Goal: Task Accomplishment & Management: Complete application form

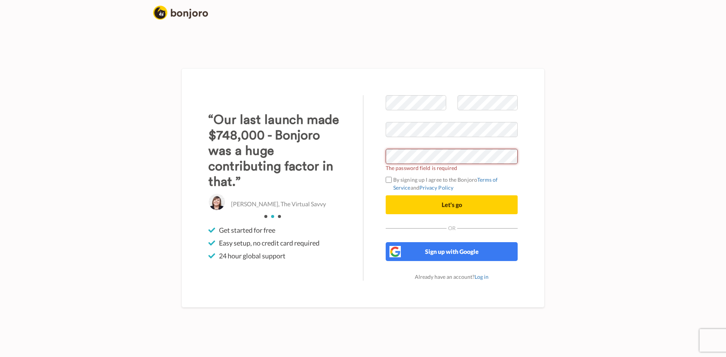
click at [386, 164] on div at bounding box center [386, 164] width 0 height 0
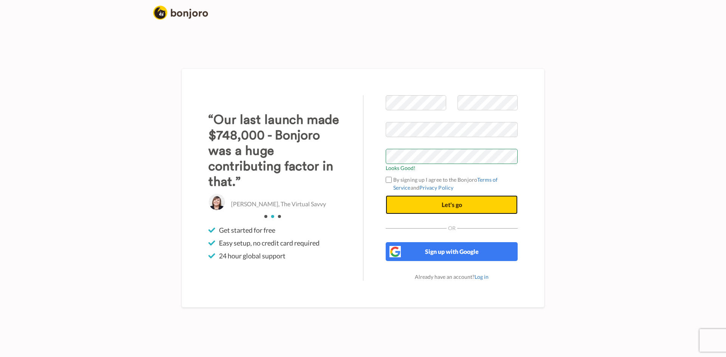
click at [427, 203] on button "Let's go" at bounding box center [452, 205] width 132 height 19
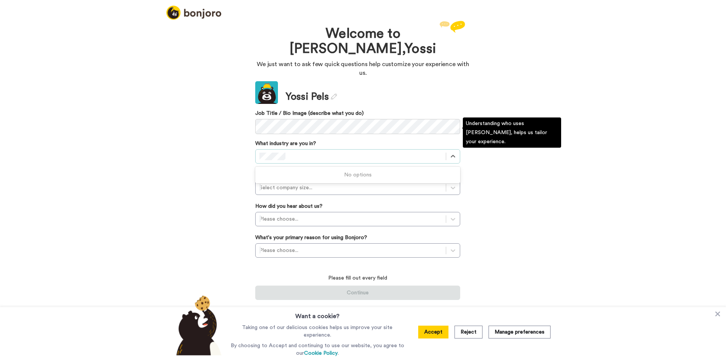
click at [341, 152] on div at bounding box center [350, 156] width 183 height 9
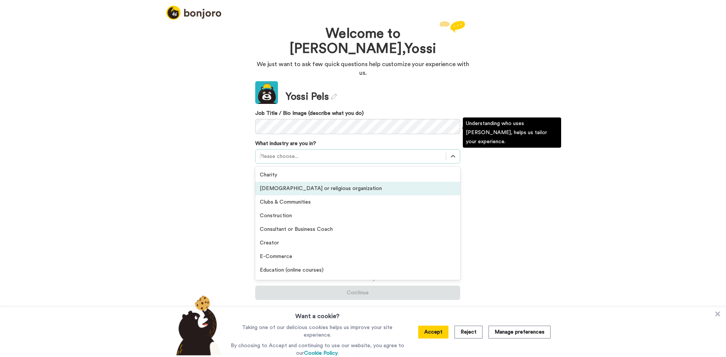
click at [315, 182] on div "Church or religious organization" at bounding box center [357, 189] width 205 height 14
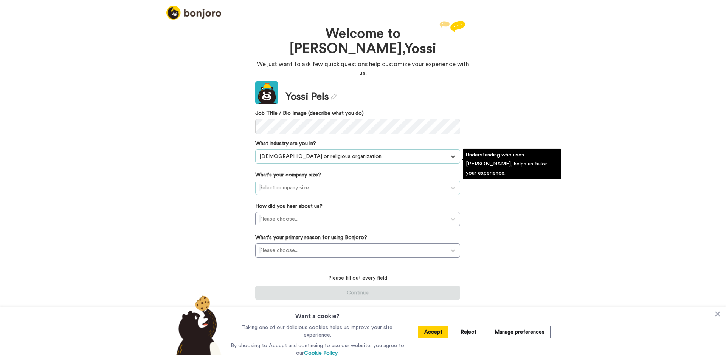
click at [317, 183] on div at bounding box center [350, 187] width 183 height 9
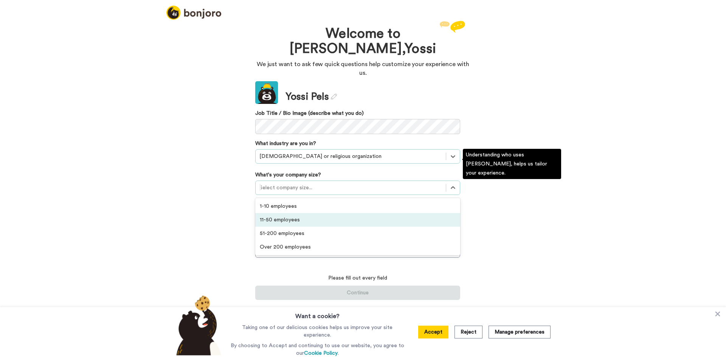
click at [305, 213] on div "11-50 employees" at bounding box center [357, 220] width 205 height 14
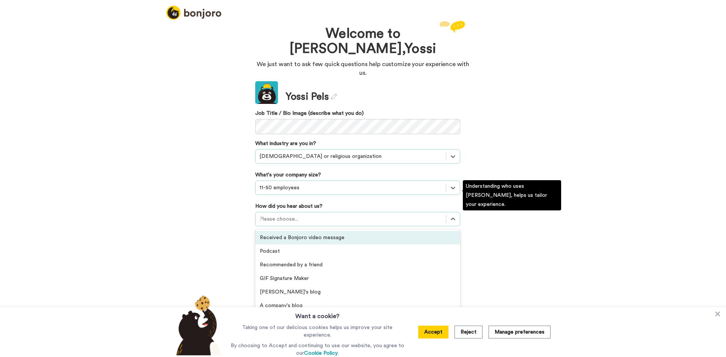
click at [306, 215] on div at bounding box center [350, 219] width 183 height 9
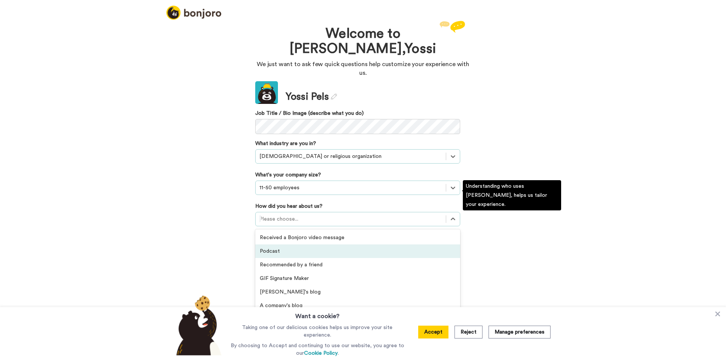
click at [298, 245] on div "Podcast" at bounding box center [357, 252] width 205 height 14
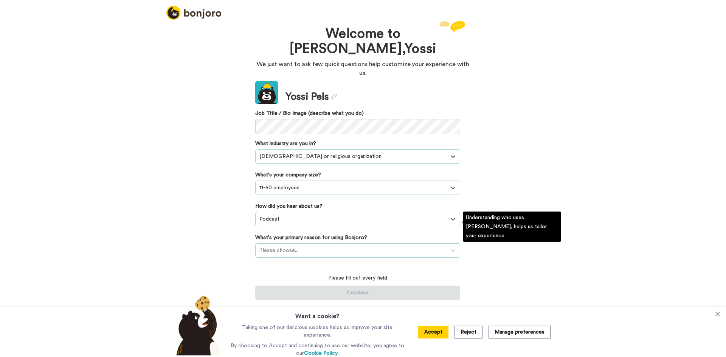
click at [298, 246] on div at bounding box center [350, 250] width 183 height 9
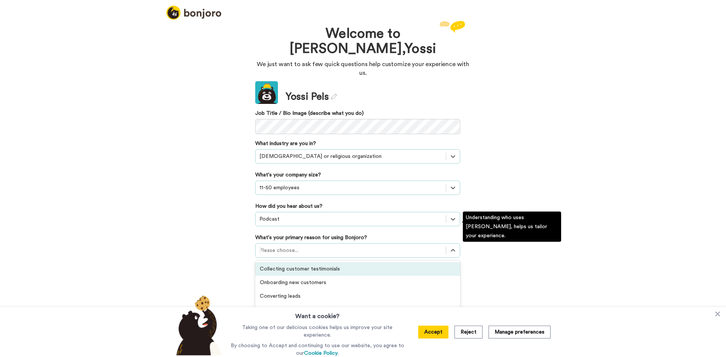
click at [289, 262] on div "Collecting customer testimonials" at bounding box center [357, 269] width 205 height 14
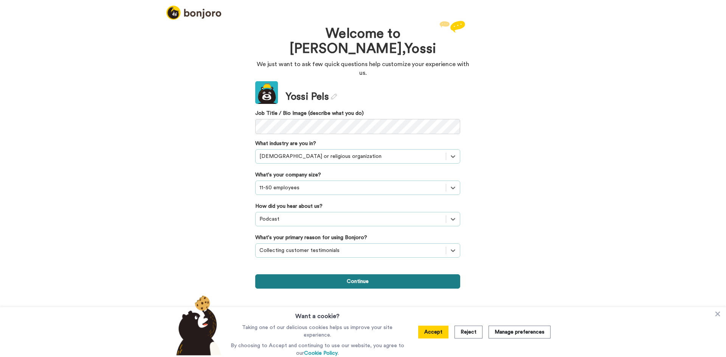
click at [323, 275] on button "Continue" at bounding box center [357, 282] width 205 height 14
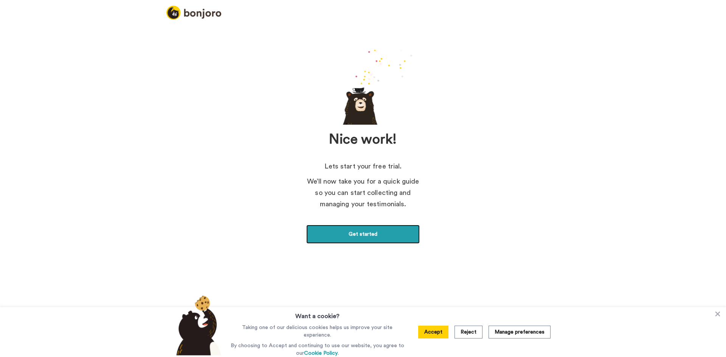
click at [335, 230] on link "Get started" at bounding box center [362, 234] width 113 height 19
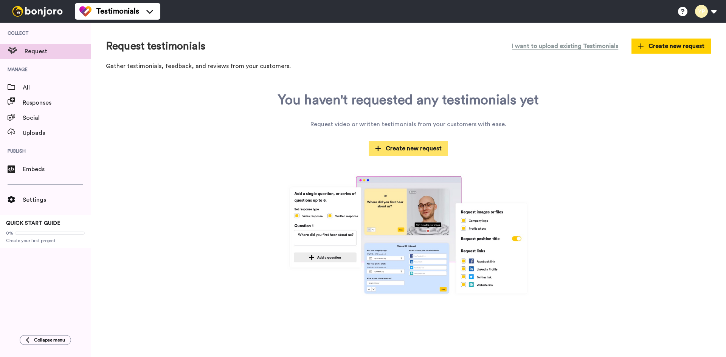
click at [411, 153] on span "Create new request" at bounding box center [408, 148] width 67 height 9
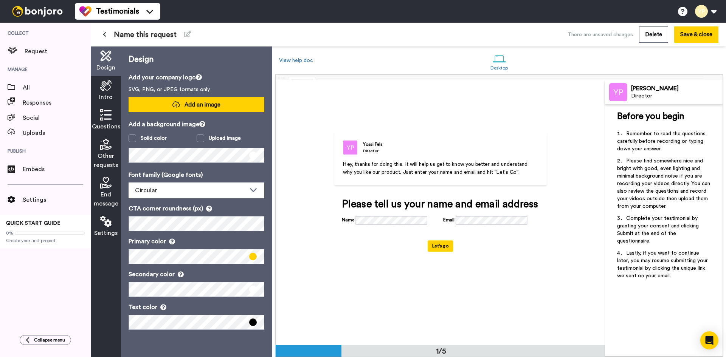
click at [198, 100] on button "Add an image" at bounding box center [197, 104] width 136 height 15
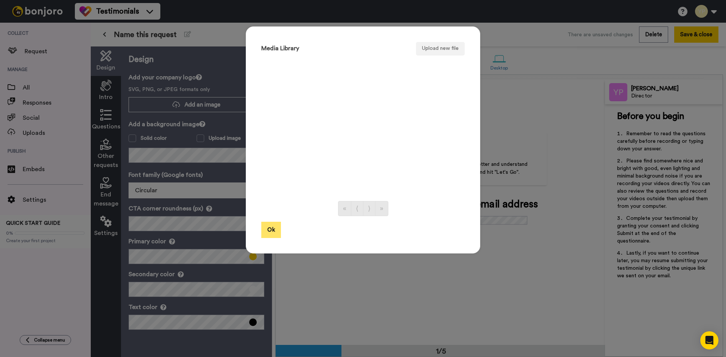
click at [262, 233] on button "Ok" at bounding box center [271, 230] width 20 height 16
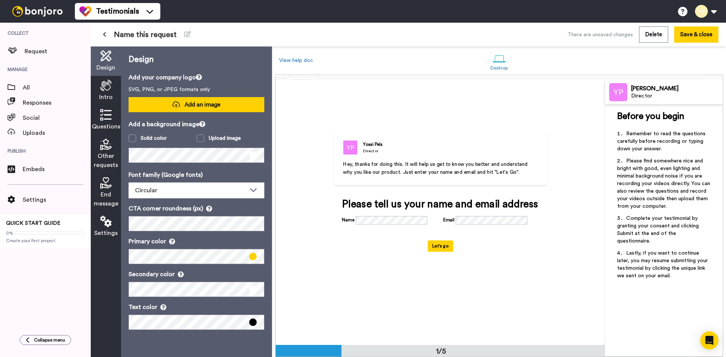
click at [190, 107] on span "Add an image" at bounding box center [203, 105] width 36 height 8
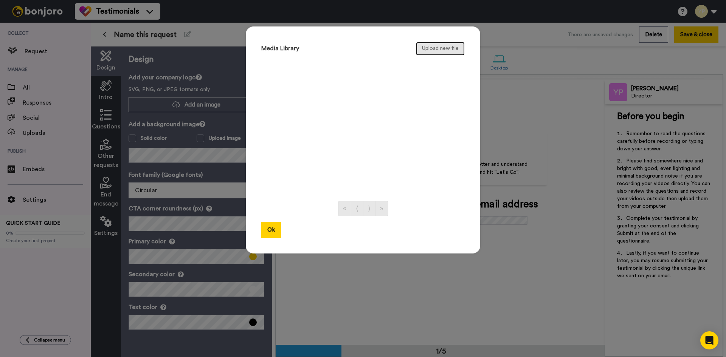
click at [440, 51] on button "Upload new file" at bounding box center [440, 49] width 49 height 14
click at [261, 230] on button "Ok" at bounding box center [271, 230] width 20 height 16
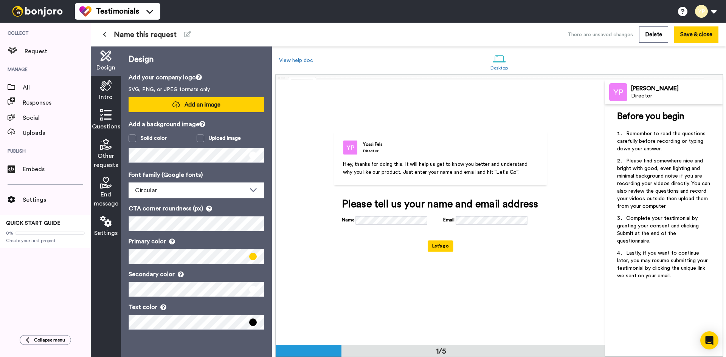
click at [165, 102] on button "Add an image" at bounding box center [197, 104] width 136 height 15
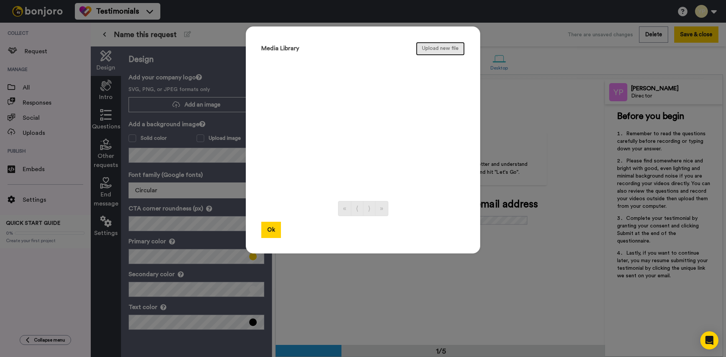
click at [449, 54] on button "Upload new file" at bounding box center [440, 49] width 49 height 14
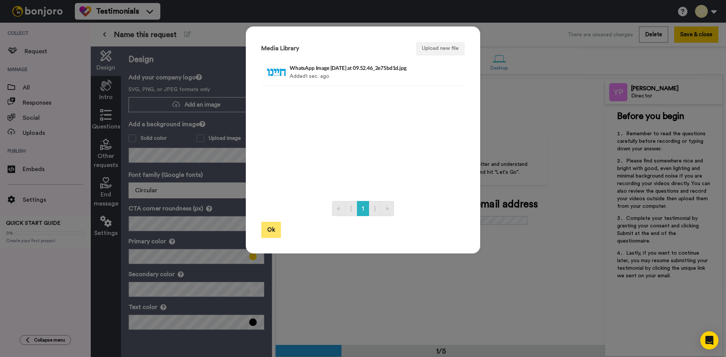
click at [265, 231] on button "Ok" at bounding box center [271, 230] width 20 height 16
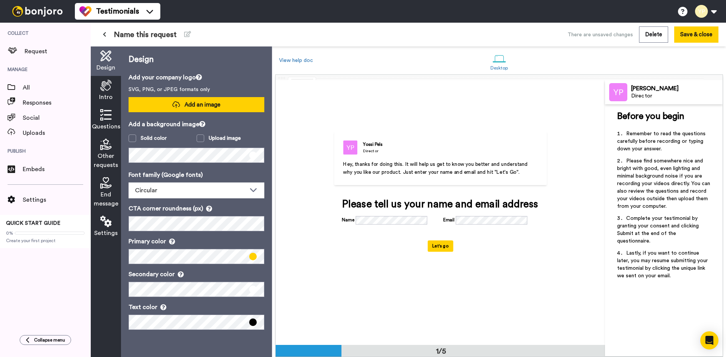
click at [222, 104] on button "Add an image" at bounding box center [197, 104] width 136 height 15
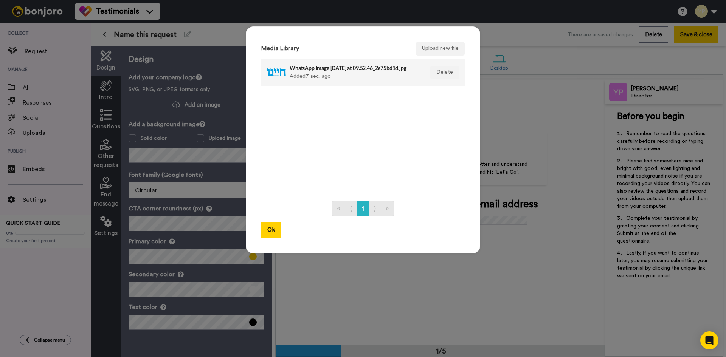
click at [326, 74] on div "WhatsApp Image 2025-08-25 at 09.52.46_2e75bd1d.jpg Added 7 sec. ago" at bounding box center [355, 72] width 130 height 19
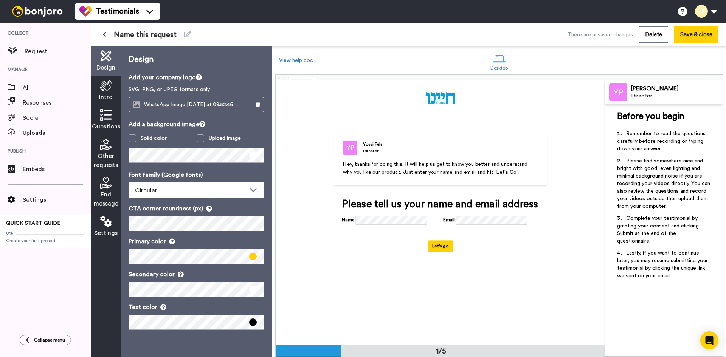
click at [308, 209] on div "Yossi Pels Director Hey, thanks for doing this. It will help us get to know you…" at bounding box center [440, 213] width 329 height 266
click at [429, 252] on button "Let's go" at bounding box center [441, 246] width 26 height 11
click at [432, 252] on button "Let's go" at bounding box center [441, 246] width 26 height 11
click at [442, 252] on button "Let's go" at bounding box center [441, 246] width 26 height 11
click at [436, 252] on button "Let's go" at bounding box center [441, 246] width 26 height 11
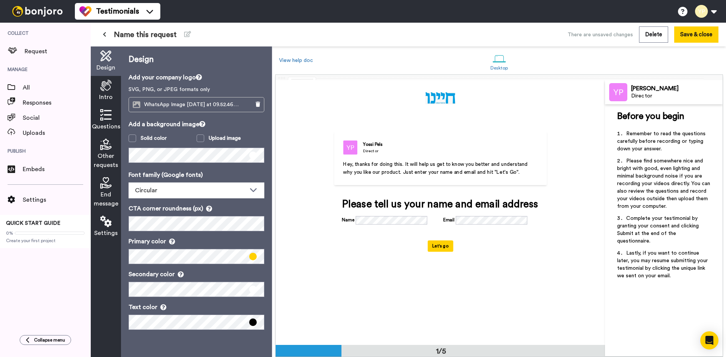
click at [436, 252] on button "Let's go" at bounding box center [441, 246] width 26 height 11
click at [420, 171] on span "Hey, thanks for doing this. It will help us get to know you better and understa…" at bounding box center [436, 168] width 186 height 13
click at [501, 64] on div at bounding box center [499, 58] width 13 height 13
click at [332, 351] on div at bounding box center [309, 351] width 66 height 12
drag, startPoint x: 355, startPoint y: 353, endPoint x: 347, endPoint y: 331, distance: 23.2
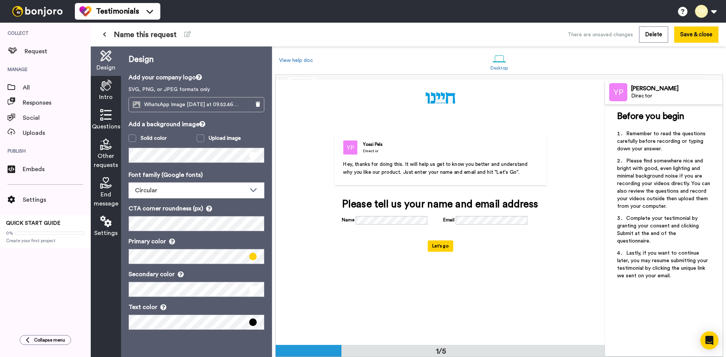
click at [355, 353] on div "1/5" at bounding box center [440, 351] width 329 height 12
click at [300, 222] on div "Yossi Pels Director Hey, thanks for doing this. It will help us get to know you…" at bounding box center [440, 213] width 329 height 266
click at [443, 252] on button "Let's go" at bounding box center [441, 246] width 26 height 11
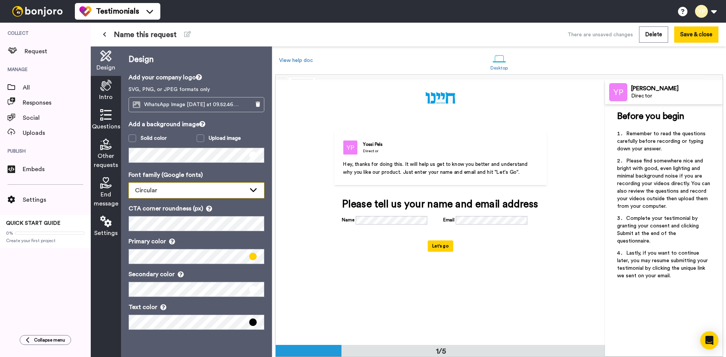
click at [179, 191] on div "Circular" at bounding box center [190, 190] width 111 height 9
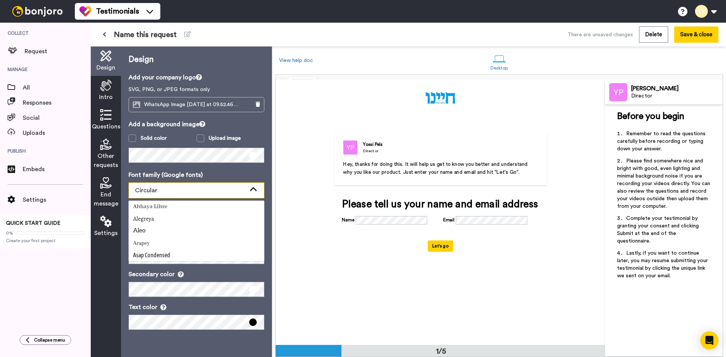
click at [179, 191] on div "Circular" at bounding box center [190, 190] width 111 height 9
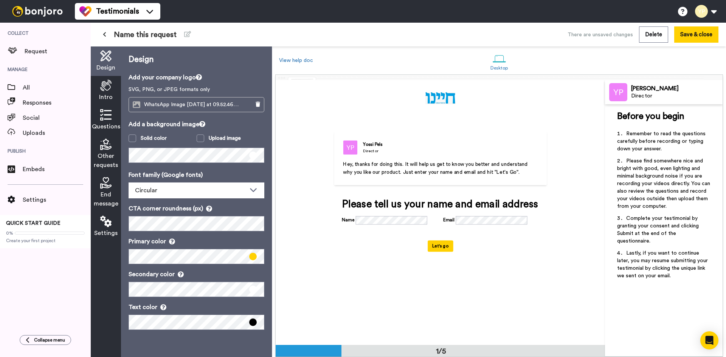
click at [251, 259] on span at bounding box center [253, 257] width 8 height 8
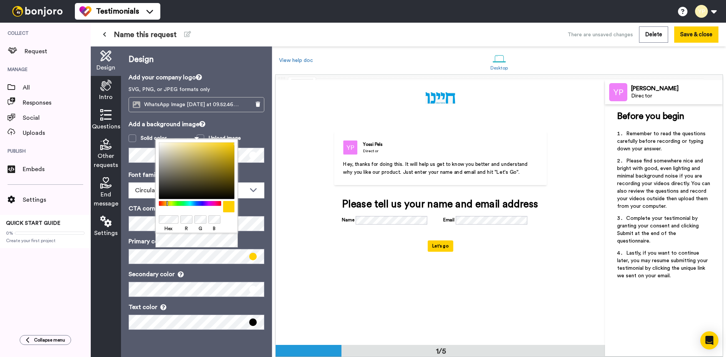
drag, startPoint x: 200, startPoint y: 207, endPoint x: 195, endPoint y: 203, distance: 5.9
click at [195, 203] on div at bounding box center [197, 206] width 76 height 11
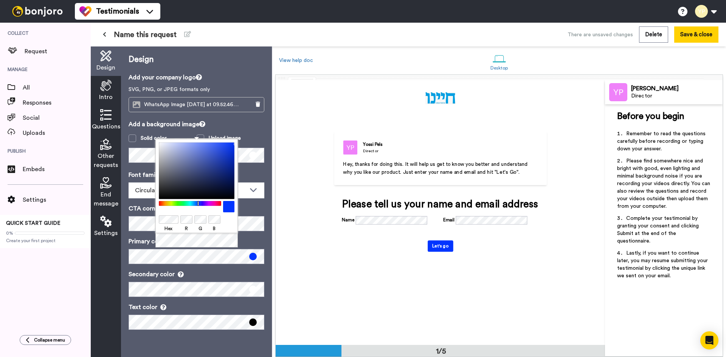
click at [198, 205] on div at bounding box center [189, 203] width 65 height 5
drag, startPoint x: 211, startPoint y: 168, endPoint x: 239, endPoint y: 138, distance: 41.2
click at [239, 138] on body "Testimonials Switch to Video messaging Try me for free! Testimonials Settings D…" at bounding box center [363, 178] width 726 height 357
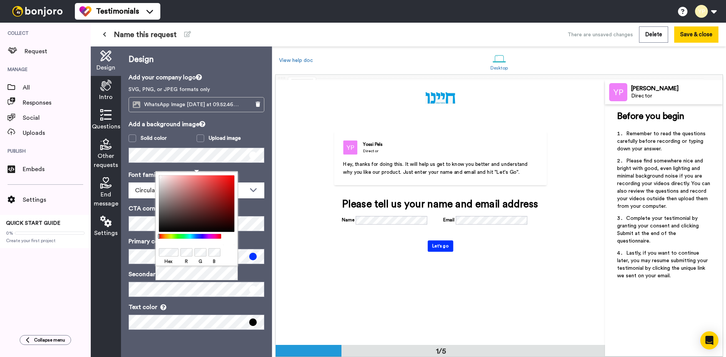
click at [361, 292] on div "Yossi Pels Director Hey, thanks for doing this. It will help us get to know you…" at bounding box center [440, 212] width 247 height 199
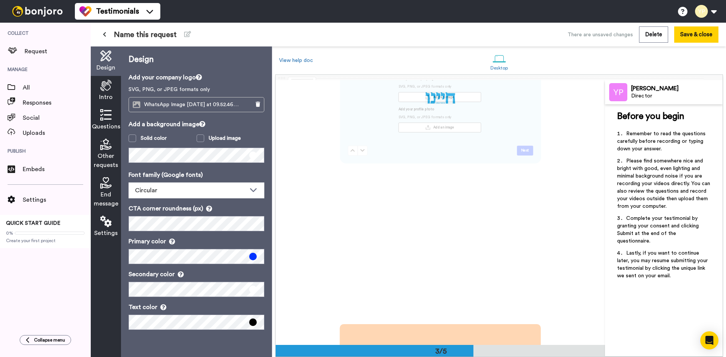
scroll to position [532, 0]
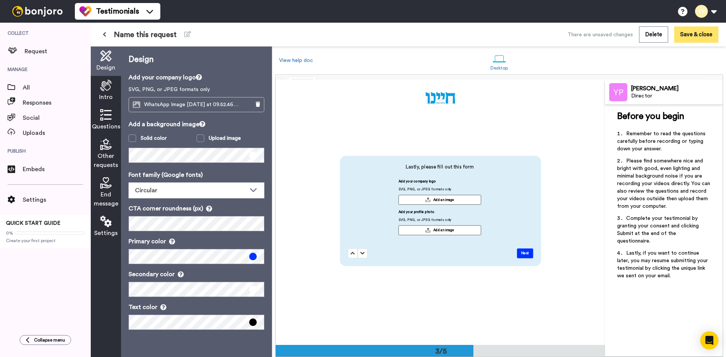
click at [700, 37] on button "Save & close" at bounding box center [696, 34] width 44 height 16
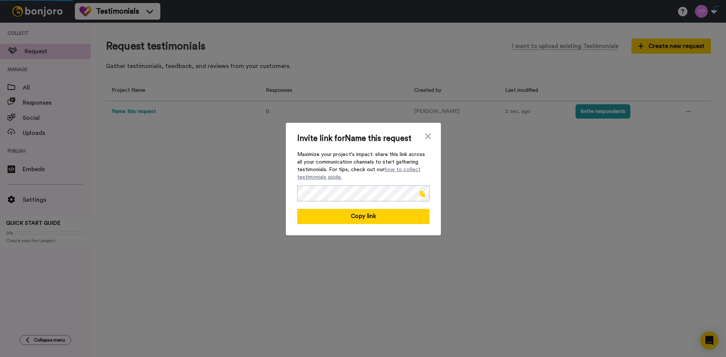
click at [420, 194] on span at bounding box center [422, 194] width 5 height 6
click at [393, 213] on button "Link copied!" at bounding box center [363, 216] width 132 height 15
click at [427, 134] on icon at bounding box center [428, 136] width 8 height 9
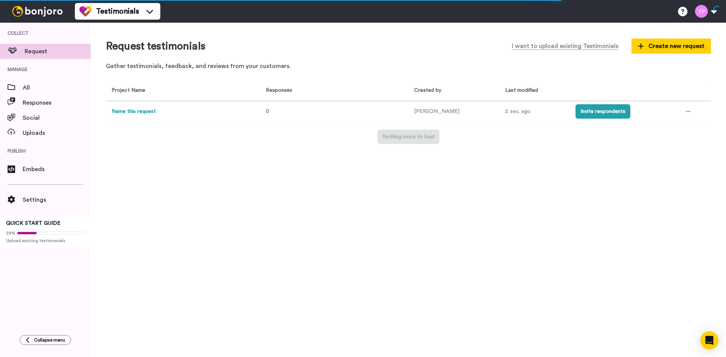
click at [141, 114] on button "Name this request" at bounding box center [134, 112] width 44 height 8
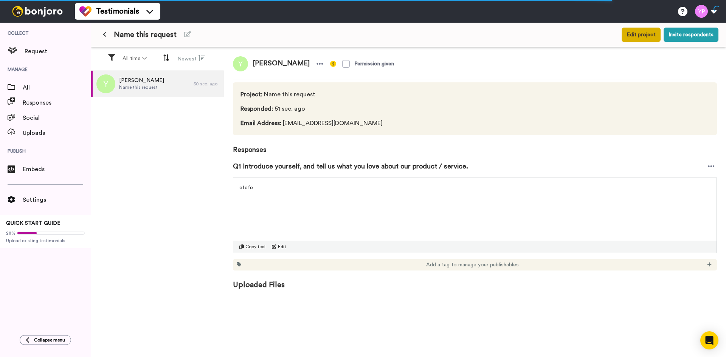
click at [642, 39] on button "Edit project" at bounding box center [641, 35] width 39 height 14
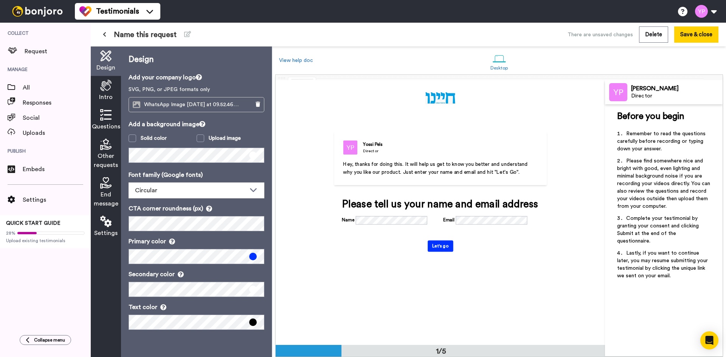
click at [400, 170] on span "Hey, thanks for doing this. It will help us get to know you better and understa…" at bounding box center [436, 168] width 186 height 13
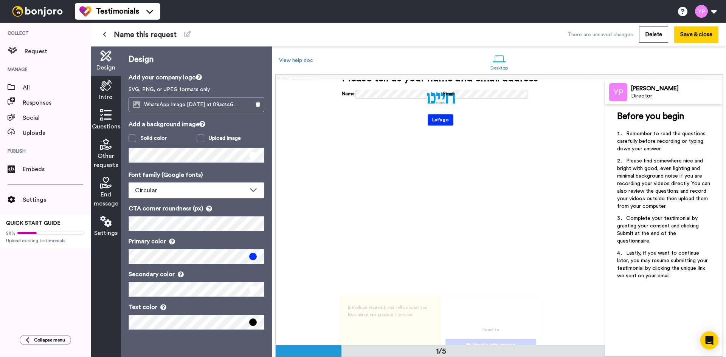
scroll to position [227, 0]
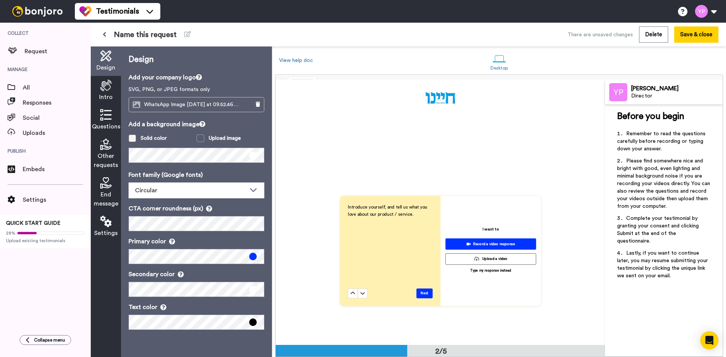
click at [135, 135] on span at bounding box center [133, 139] width 8 height 8
click at [133, 142] on span at bounding box center [133, 139] width 8 height 8
click at [131, 140] on span at bounding box center [133, 139] width 8 height 8
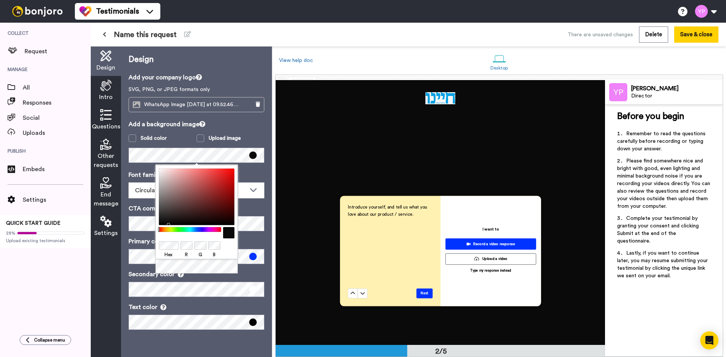
drag, startPoint x: 198, startPoint y: 197, endPoint x: 167, endPoint y: 223, distance: 40.3
click at [167, 223] on div at bounding box center [197, 197] width 76 height 57
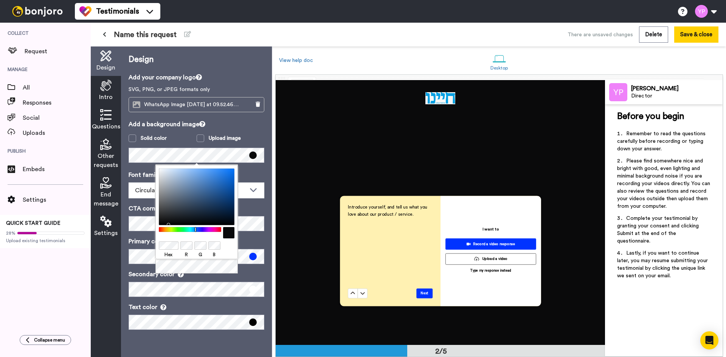
click at [195, 230] on div at bounding box center [189, 229] width 65 height 5
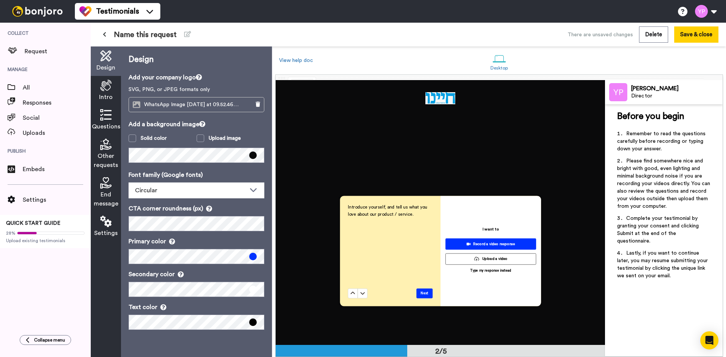
click at [240, 174] on p "Font family (Google fonts)" at bounding box center [197, 175] width 136 height 9
click at [136, 138] on span at bounding box center [133, 139] width 8 height 8
click at [137, 138] on label "Solid color" at bounding box center [163, 139] width 68 height 8
click at [135, 138] on span at bounding box center [133, 139] width 8 height 8
click at [156, 141] on div "Solid color" at bounding box center [154, 139] width 26 height 8
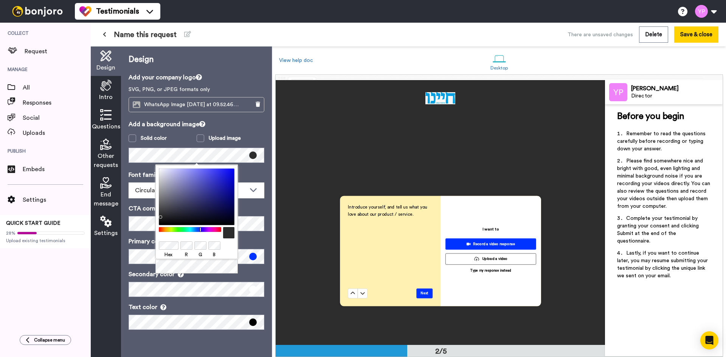
click at [154, 218] on body "Testimonials Switch to Video messaging Try me for free! Testimonials Settings D…" at bounding box center [363, 178] width 726 height 357
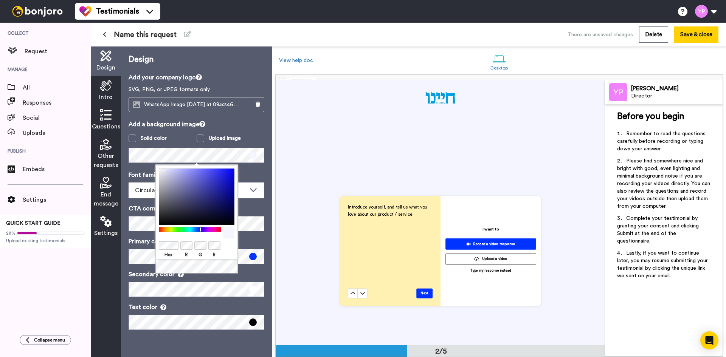
click at [161, 158] on body "Testimonials Switch to Video messaging Try me for free! Testimonials Settings D…" at bounding box center [363, 178] width 726 height 357
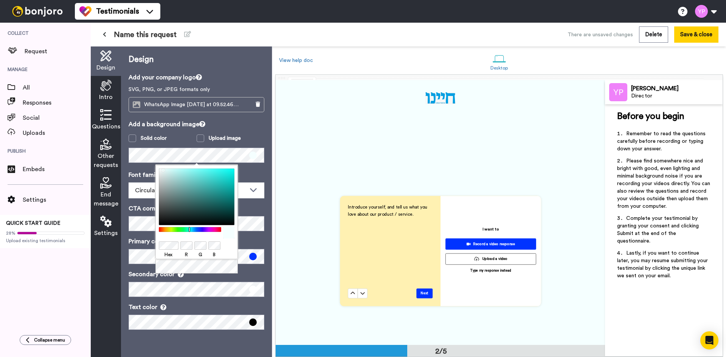
drag, startPoint x: 197, startPoint y: 230, endPoint x: 189, endPoint y: 236, distance: 10.2
click at [189, 236] on div at bounding box center [197, 232] width 76 height 11
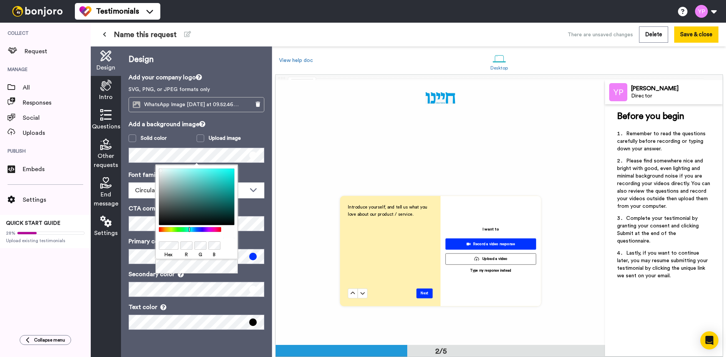
drag, startPoint x: 188, startPoint y: 211, endPoint x: 150, endPoint y: 169, distance: 56.8
click at [150, 169] on body "Testimonials Switch to Video messaging Try me for free! Testimonials Settings D…" at bounding box center [363, 178] width 726 height 357
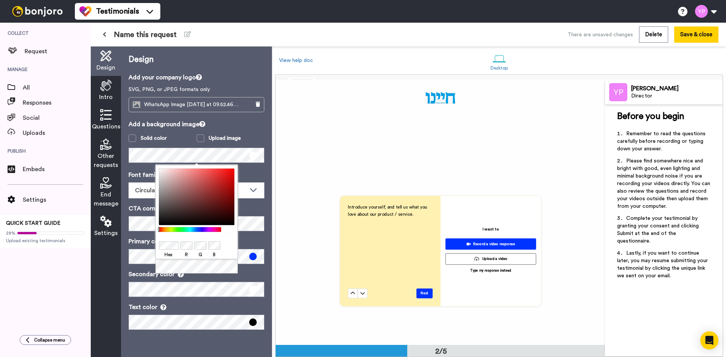
drag, startPoint x: 180, startPoint y: 230, endPoint x: 155, endPoint y: 230, distance: 24.6
click at [155, 230] on div "Hex R G B" at bounding box center [196, 212] width 82 height 94
drag, startPoint x: 165, startPoint y: 177, endPoint x: 155, endPoint y: 165, distance: 16.1
click at [155, 165] on body "Testimonials Switch to Video messaging Try me for free! Testimonials Settings D…" at bounding box center [363, 178] width 726 height 357
click at [239, 277] on p "Secondary color" at bounding box center [197, 274] width 136 height 9
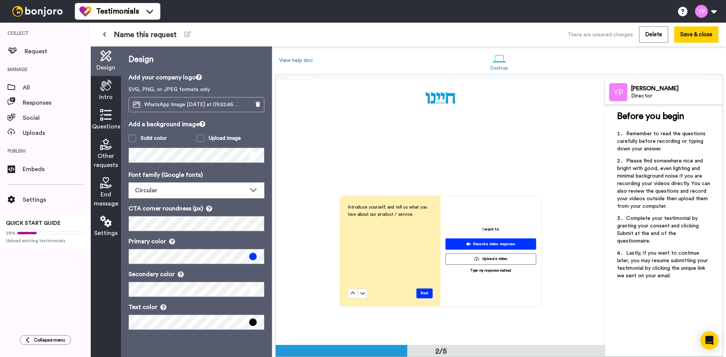
click at [252, 257] on span at bounding box center [253, 257] width 8 height 8
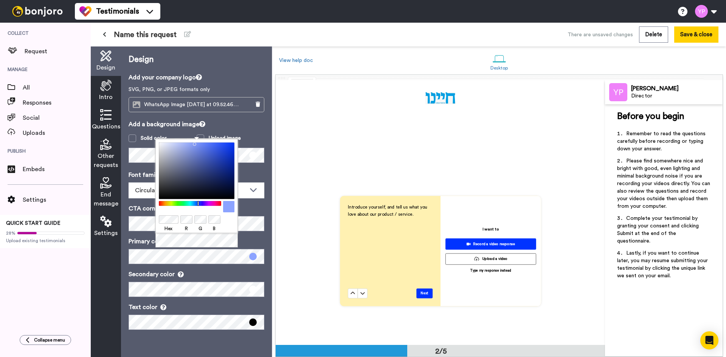
drag, startPoint x: 217, startPoint y: 182, endPoint x: 193, endPoint y: 143, distance: 46.2
click at [193, 143] on div at bounding box center [197, 171] width 76 height 57
click at [217, 243] on div "Hex R G B" at bounding box center [196, 193] width 82 height 109
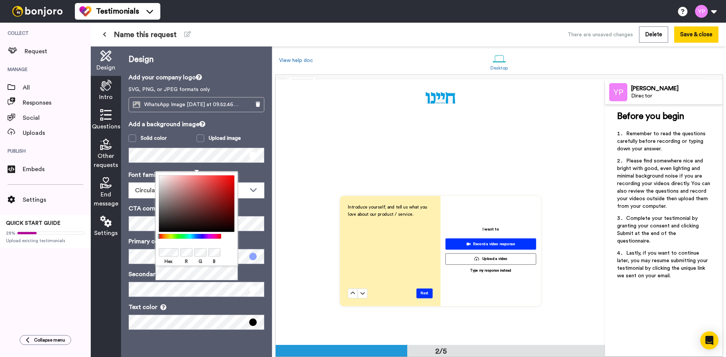
click at [348, 284] on div "Introduce yourself, and tell us what you love about our product / service." at bounding box center [390, 246] width 85 height 85
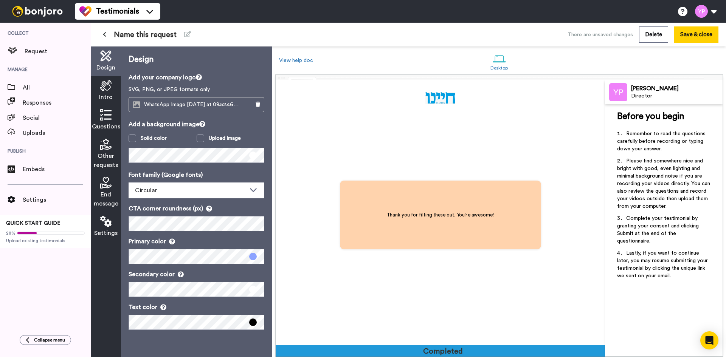
scroll to position [1062, 0]
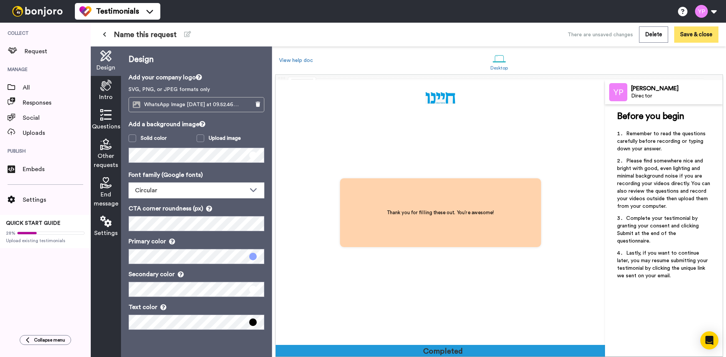
click at [693, 36] on button "Save & close" at bounding box center [696, 34] width 44 height 16
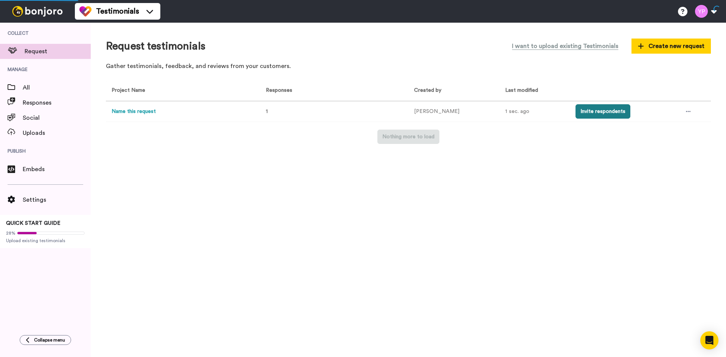
click at [576, 113] on button "Invite respondents" at bounding box center [603, 111] width 55 height 14
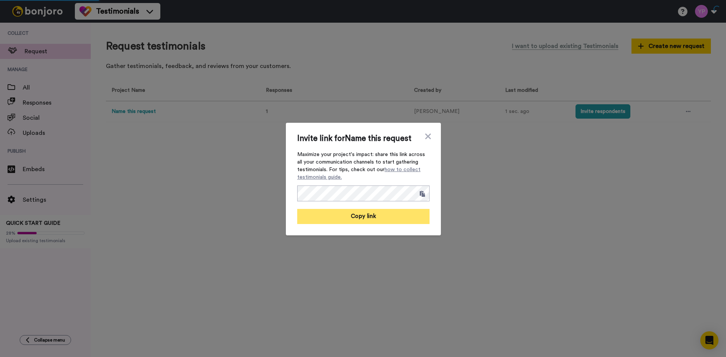
click at [385, 217] on button "Copy link" at bounding box center [363, 216] width 132 height 15
drag, startPoint x: 424, startPoint y: 135, endPoint x: 420, endPoint y: 135, distance: 4.2
click at [425, 135] on icon at bounding box center [428, 137] width 6 height 6
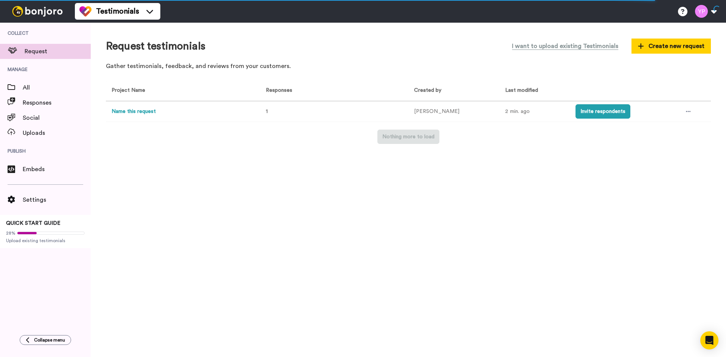
click at [368, 113] on td "1" at bounding box center [332, 111] width 151 height 21
click at [149, 113] on button "Name this request" at bounding box center [134, 112] width 44 height 8
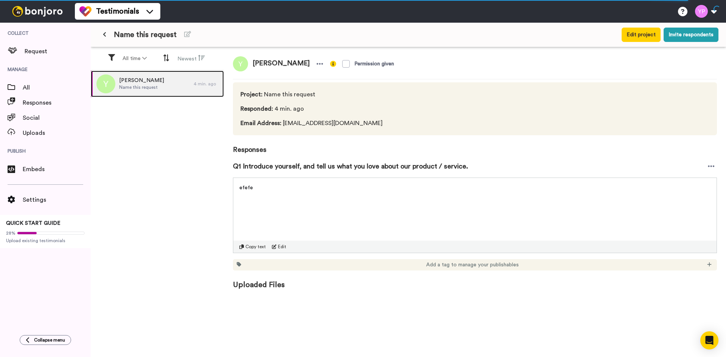
click at [141, 85] on span "Name this request" at bounding box center [141, 87] width 45 height 6
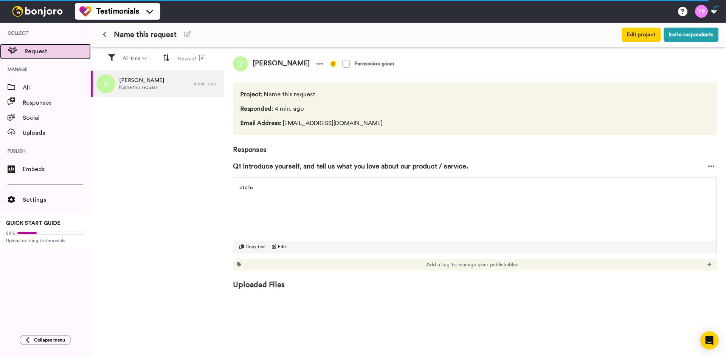
click at [33, 54] on span "Request" at bounding box center [58, 51] width 66 height 9
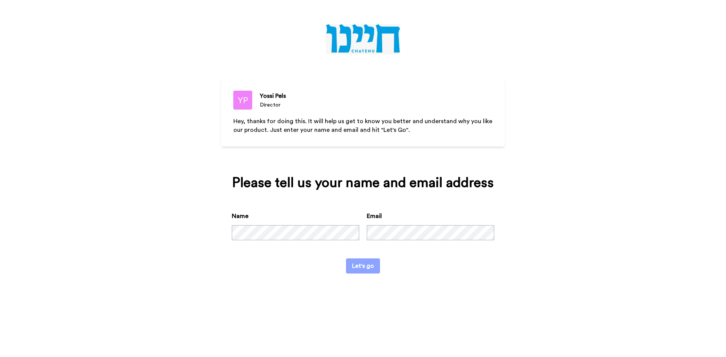
click at [368, 262] on button "Let's go" at bounding box center [363, 266] width 34 height 15
click at [366, 266] on button "Let's go" at bounding box center [363, 266] width 34 height 15
click at [343, 234] on div "Name Email" at bounding box center [363, 235] width 262 height 47
click at [346, 259] on button "Let's go" at bounding box center [363, 266] width 34 height 15
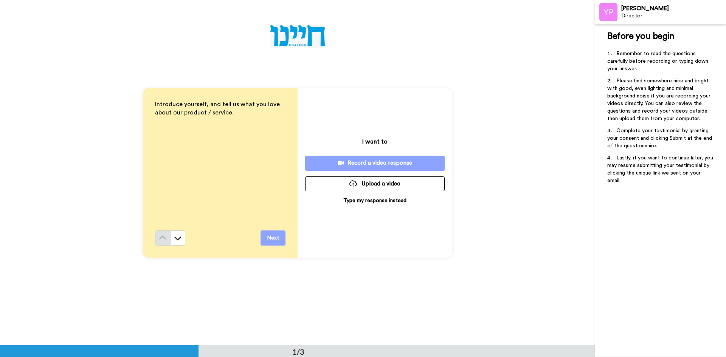
click at [266, 235] on button "Next" at bounding box center [273, 238] width 25 height 15
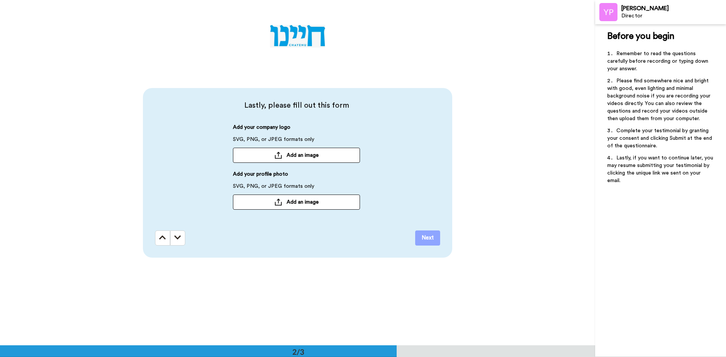
scroll to position [346, 0]
click at [431, 240] on button "Next" at bounding box center [427, 237] width 25 height 15
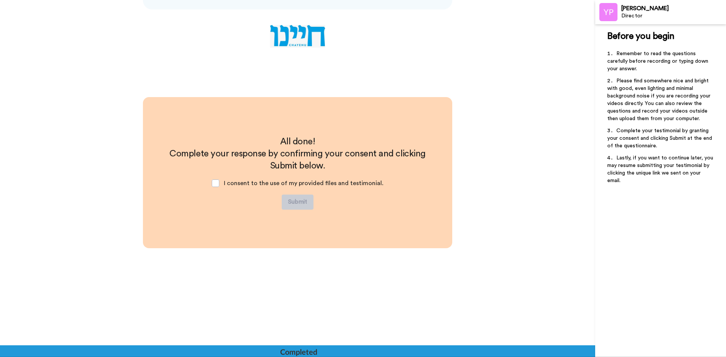
scroll to position [595, 0]
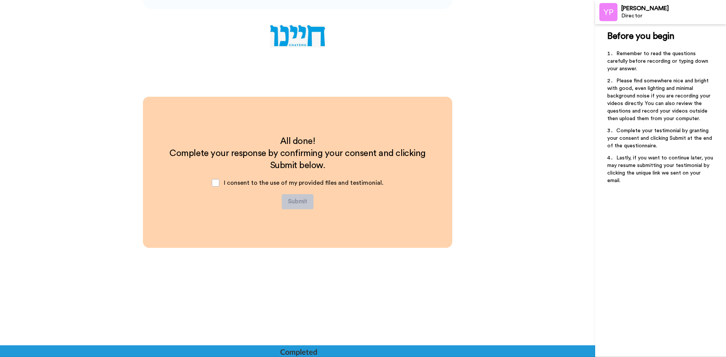
click at [221, 187] on div "I consent to the use of my provided files and testimonial." at bounding box center [298, 183] width 184 height 23
click at [217, 178] on div "I consent to the use of my provided files and testimonial." at bounding box center [298, 183] width 184 height 23
click at [216, 183] on span at bounding box center [216, 183] width 8 height 8
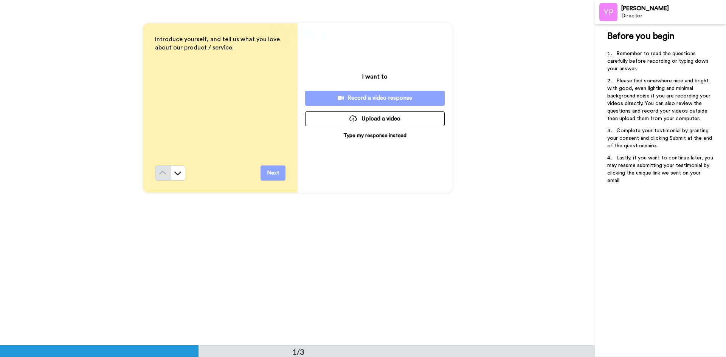
scroll to position [0, 0]
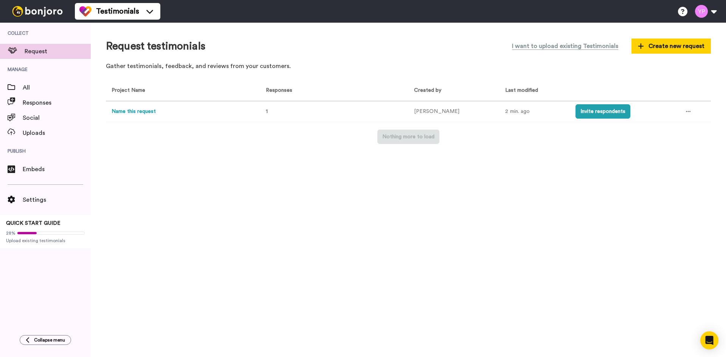
click at [142, 113] on button "Name this request" at bounding box center [134, 112] width 44 height 8
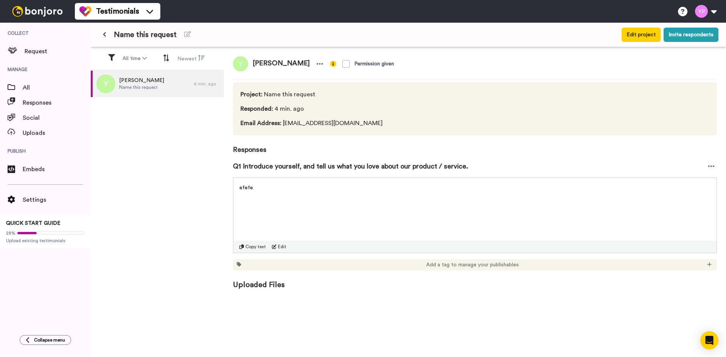
click at [300, 98] on span "Project : Name this request" at bounding box center [313, 94] width 145 height 9
click at [41, 84] on span "All" at bounding box center [57, 87] width 68 height 9
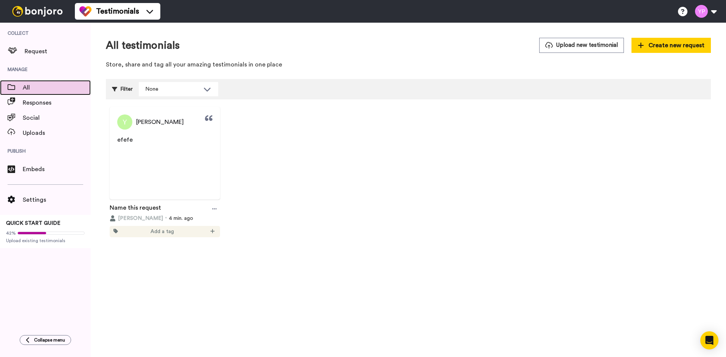
click at [17, 83] on div at bounding box center [11, 87] width 23 height 11
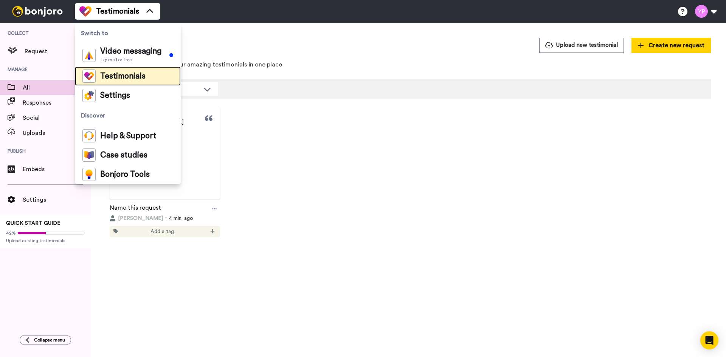
click at [118, 78] on span "Testimonials" at bounding box center [122, 77] width 45 height 8
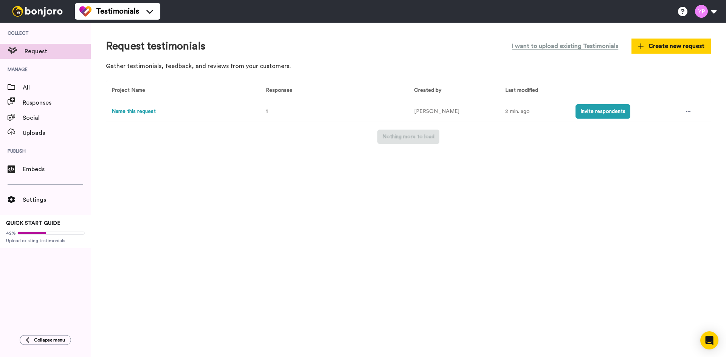
click at [500, 109] on td "2 min. ago" at bounding box center [535, 111] width 70 height 21
click at [686, 110] on icon at bounding box center [688, 111] width 5 height 5
click at [666, 163] on li "Edit project" at bounding box center [669, 168] width 64 height 14
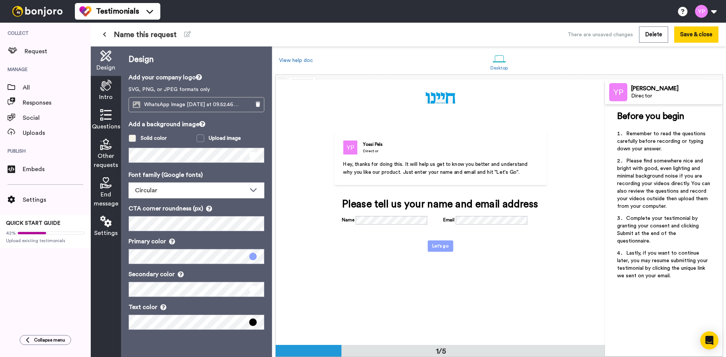
click at [132, 136] on span at bounding box center [133, 139] width 8 height 8
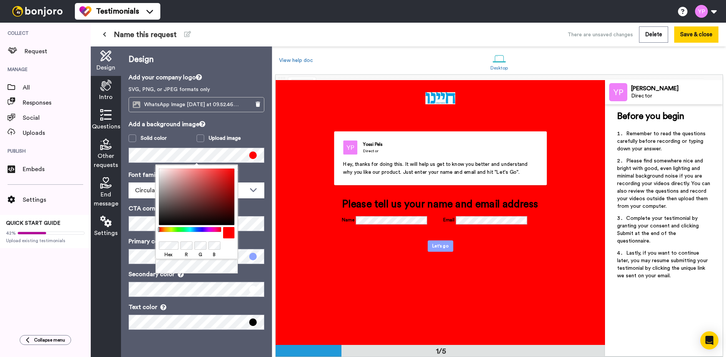
drag, startPoint x: 182, startPoint y: 200, endPoint x: 227, endPoint y: 178, distance: 50.1
click at [235, 163] on body "Testimonials Switch to Video messaging Try me for free! Testimonials Settings D…" at bounding box center [363, 178] width 726 height 357
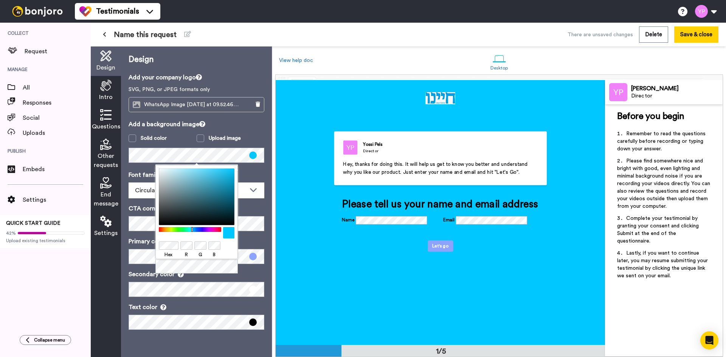
drag, startPoint x: 197, startPoint y: 230, endPoint x: 192, endPoint y: 228, distance: 5.4
click at [192, 228] on div at bounding box center [189, 229] width 65 height 5
click at [257, 131] on div "Add a background image Solid color Upload image" at bounding box center [197, 141] width 136 height 43
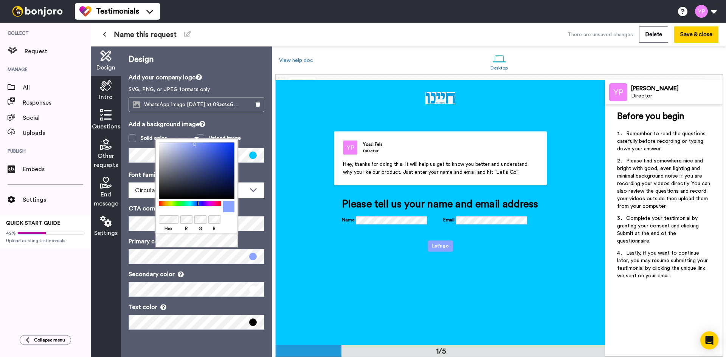
click at [250, 257] on span at bounding box center [253, 257] width 8 height 8
drag, startPoint x: 206, startPoint y: 188, endPoint x: 153, endPoint y: 193, distance: 53.6
click at [153, 193] on body "Testimonials Switch to Video messaging Try me for free! Testimonials Settings D…" at bounding box center [363, 178] width 726 height 357
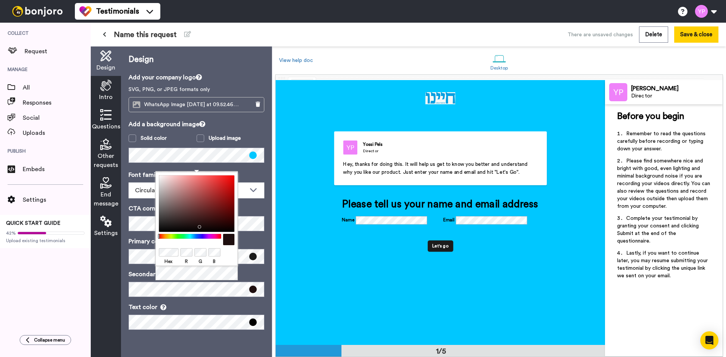
drag, startPoint x: 202, startPoint y: 211, endPoint x: 198, endPoint y: 225, distance: 14.7
click at [198, 225] on div at bounding box center [197, 203] width 76 height 57
click at [199, 234] on div "Hex R G B" at bounding box center [196, 219] width 82 height 94
click at [199, 238] on div at bounding box center [189, 236] width 65 height 5
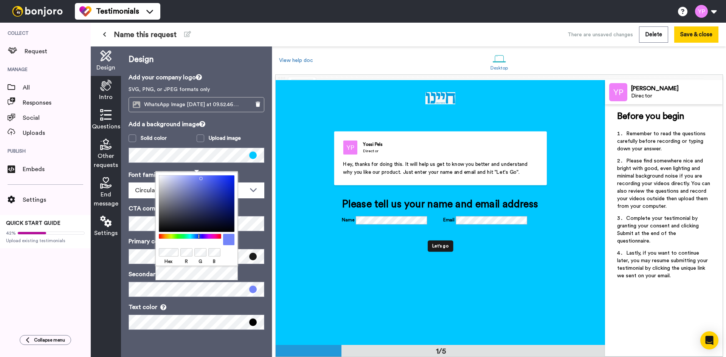
drag, startPoint x: 199, startPoint y: 216, endPoint x: 199, endPoint y: 177, distance: 38.6
click at [199, 177] on div at bounding box center [197, 203] width 76 height 57
click at [213, 310] on p "Text color" at bounding box center [197, 307] width 136 height 9
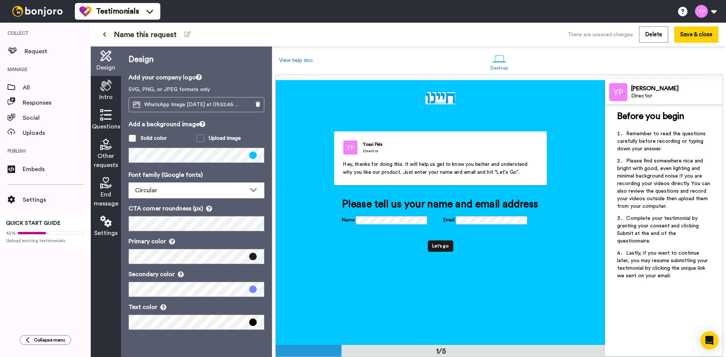
click at [133, 138] on span at bounding box center [133, 139] width 8 height 8
click at [201, 141] on span at bounding box center [201, 139] width 8 height 8
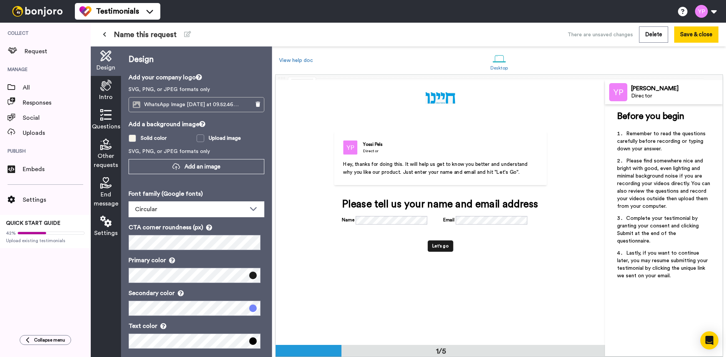
click at [148, 135] on div "Solid color" at bounding box center [154, 139] width 26 height 8
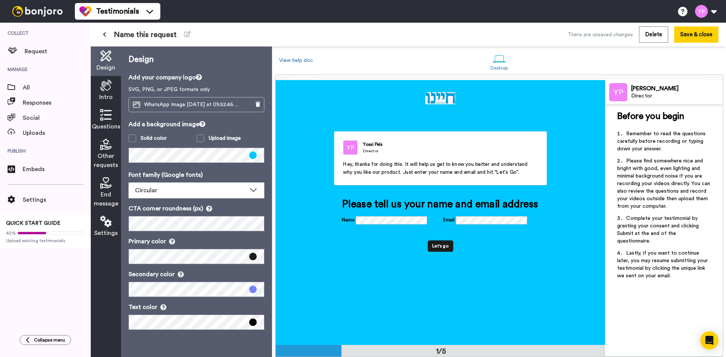
click at [110, 122] on span "Questions" at bounding box center [106, 126] width 28 height 9
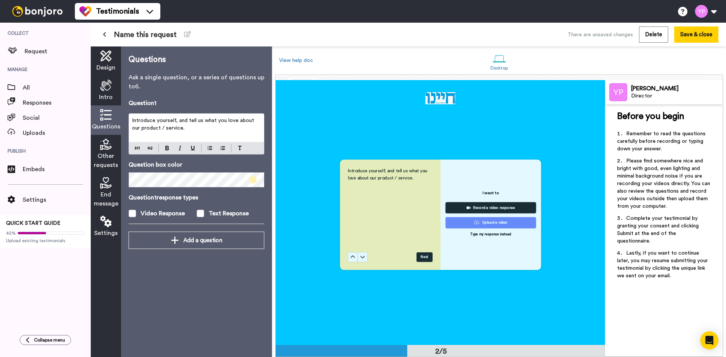
scroll to position [266, 0]
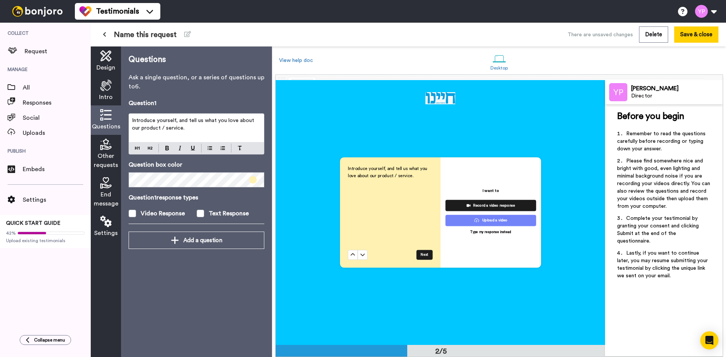
click at [366, 199] on div "Introduce yourself, and tell us what you love about our product / service." at bounding box center [390, 207] width 85 height 85
click at [253, 180] on span at bounding box center [253, 180] width 8 height 8
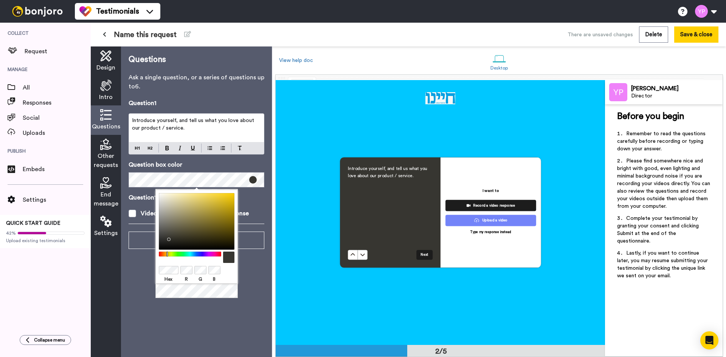
drag, startPoint x: 216, startPoint y: 203, endPoint x: 172, endPoint y: 239, distance: 56.2
click at [172, 239] on div at bounding box center [197, 221] width 76 height 57
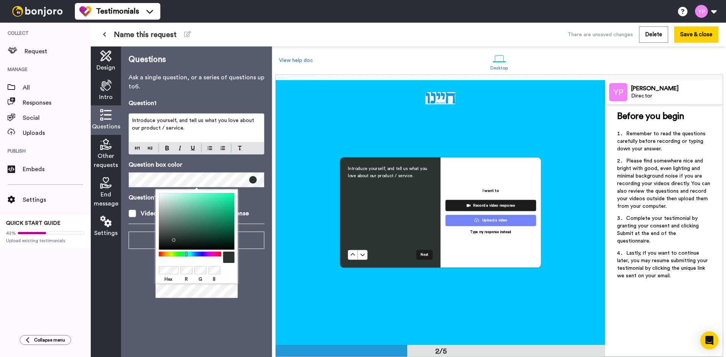
drag, startPoint x: 185, startPoint y: 256, endPoint x: 186, endPoint y: 252, distance: 4.1
click at [186, 252] on div at bounding box center [189, 254] width 65 height 5
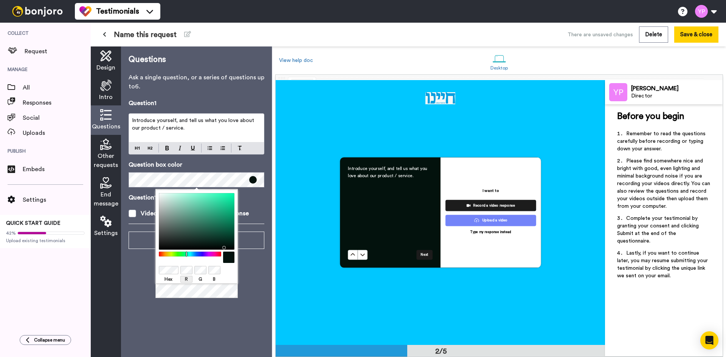
drag, startPoint x: 172, startPoint y: 236, endPoint x: 183, endPoint y: 278, distance: 43.8
click at [222, 245] on div at bounding box center [197, 221] width 76 height 57
click at [182, 291] on div "Hex R G B" at bounding box center [196, 244] width 82 height 109
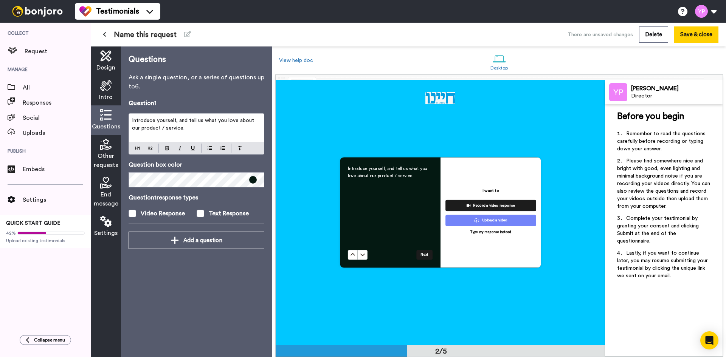
click at [176, 305] on body "Testimonials Switch to Video messaging Try me for free! Testimonials Settings D…" at bounding box center [363, 178] width 726 height 357
